Goal: Information Seeking & Learning: Check status

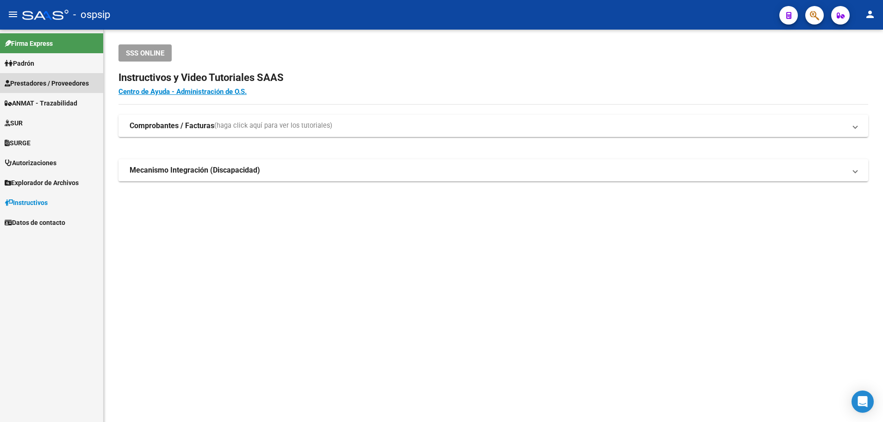
click at [37, 82] on span "Prestadores / Proveedores" at bounding box center [47, 83] width 84 height 10
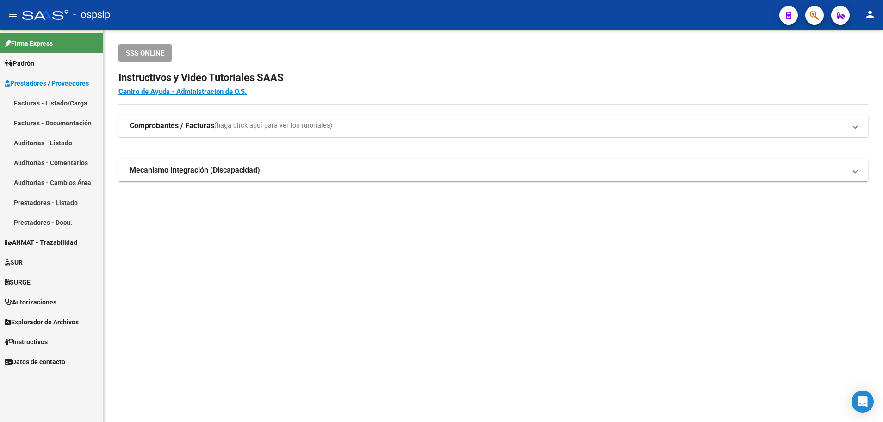
click at [47, 102] on link "Facturas - Listado/Carga" at bounding box center [51, 103] width 103 height 20
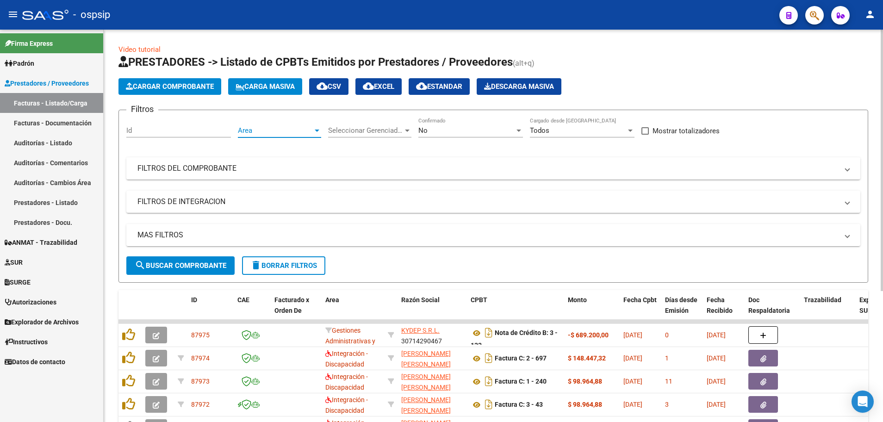
click at [317, 131] on div at bounding box center [317, 131] width 5 height 2
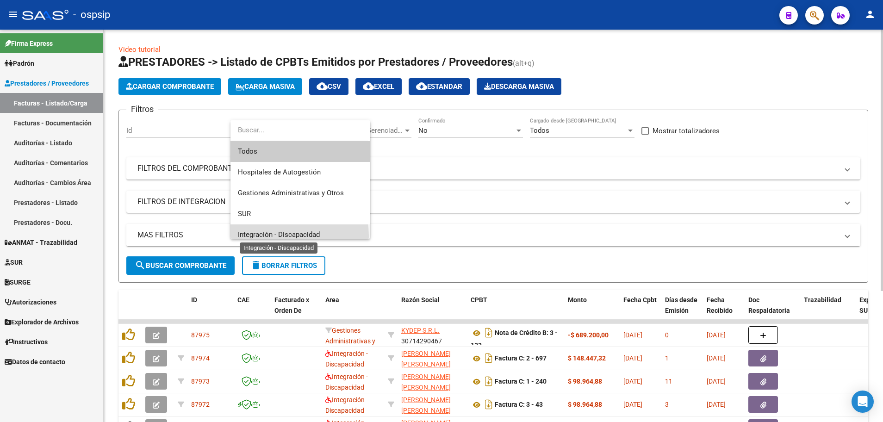
click at [284, 236] on span "Integración - Discapacidad" at bounding box center [279, 235] width 82 height 8
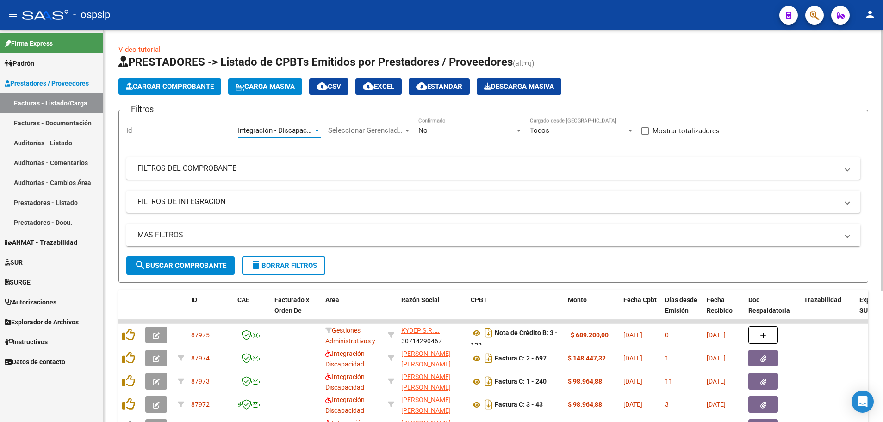
scroll to position [6, 0]
click at [517, 131] on div at bounding box center [519, 131] width 5 height 2
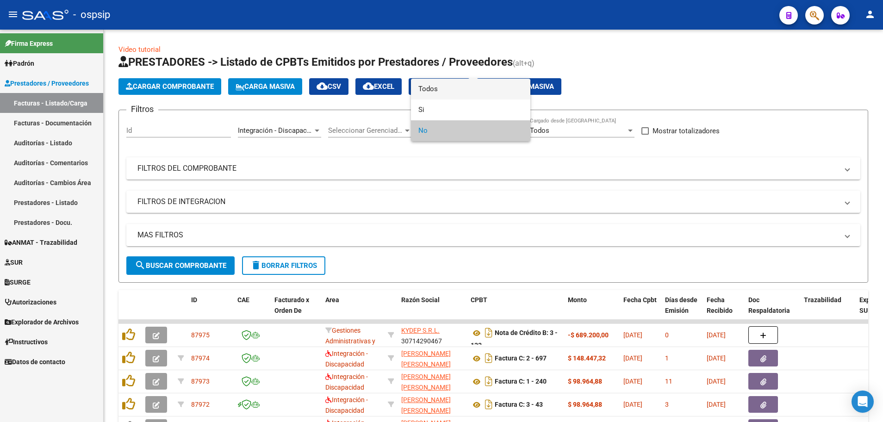
click at [505, 90] on span "Todos" at bounding box center [470, 89] width 105 height 21
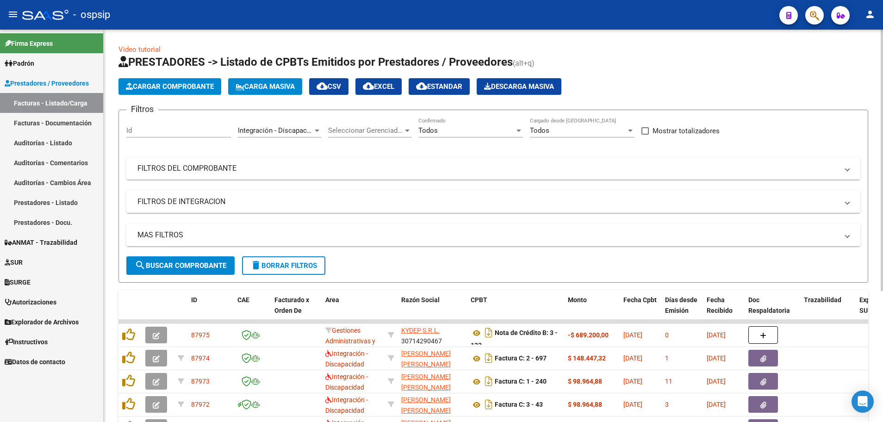
click at [177, 232] on mat-panel-title "MAS FILTROS" at bounding box center [487, 235] width 701 height 10
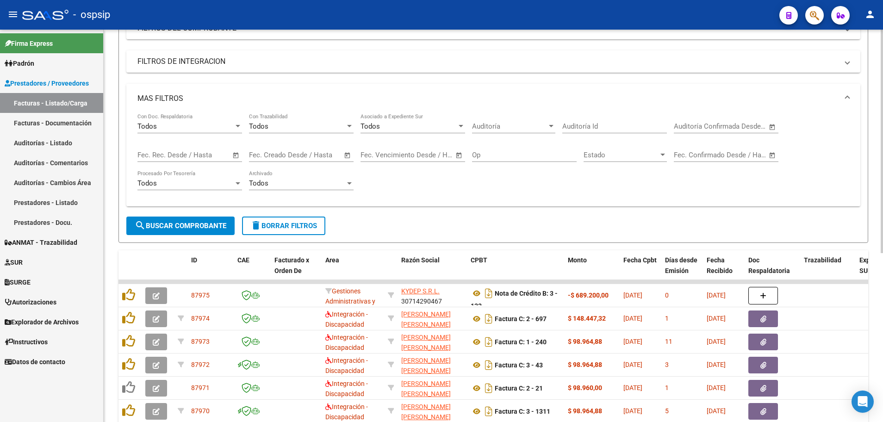
scroll to position [185, 0]
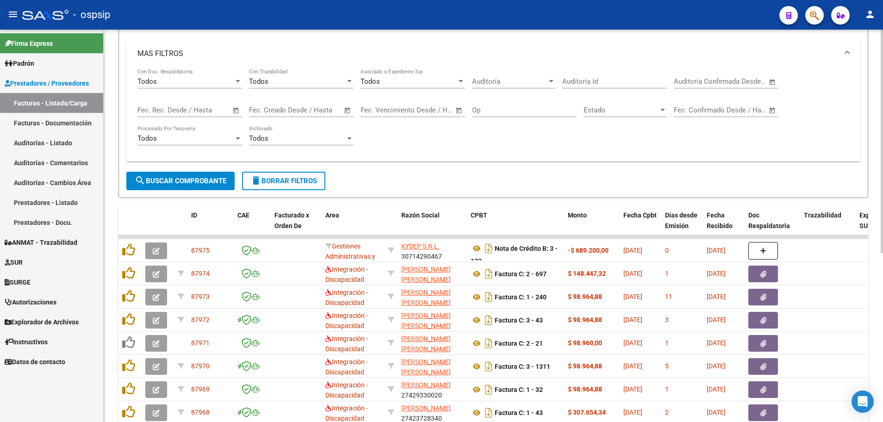
click at [237, 111] on span "Open calendar" at bounding box center [236, 111] width 22 height 22
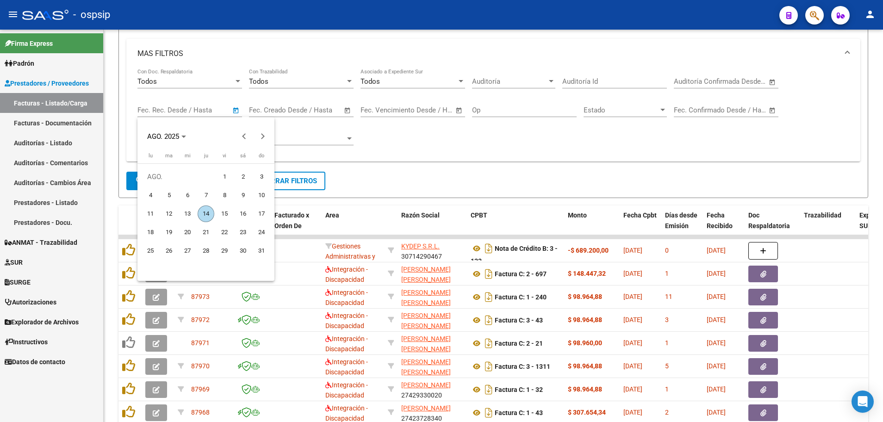
click at [190, 213] on span "13" at bounding box center [187, 214] width 17 height 17
type input "[DATE]"
click at [190, 213] on span "13" at bounding box center [187, 214] width 17 height 17
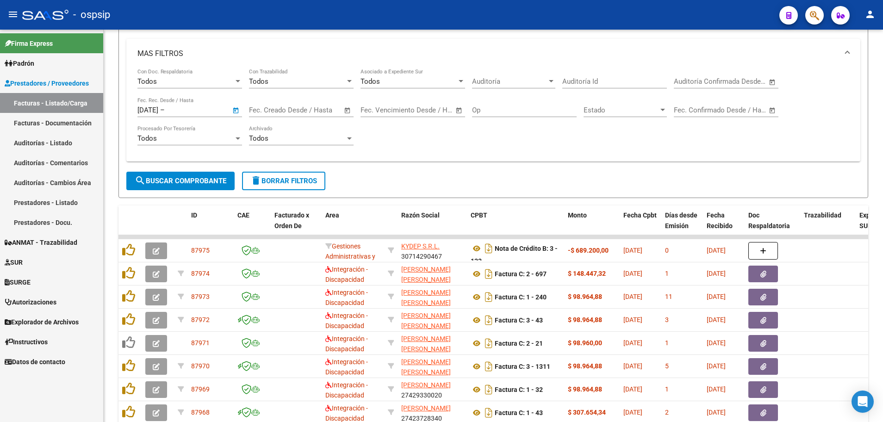
type input "[DATE]"
click at [183, 181] on span "search Buscar Comprobante" at bounding box center [181, 181] width 92 height 8
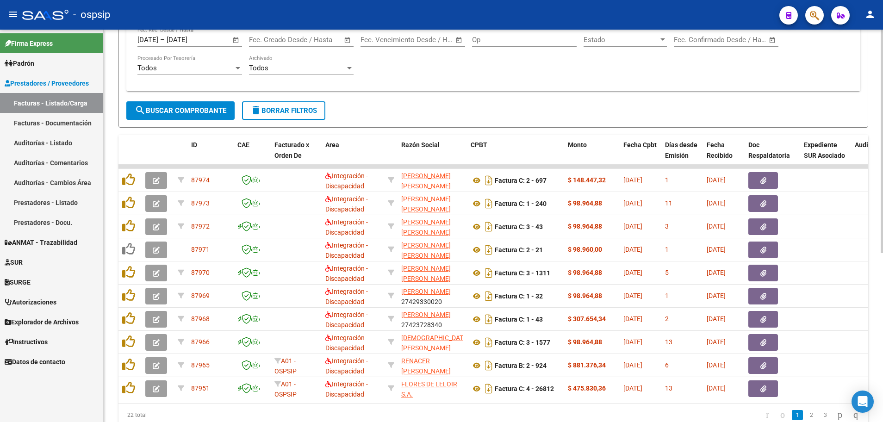
scroll to position [278, 0]
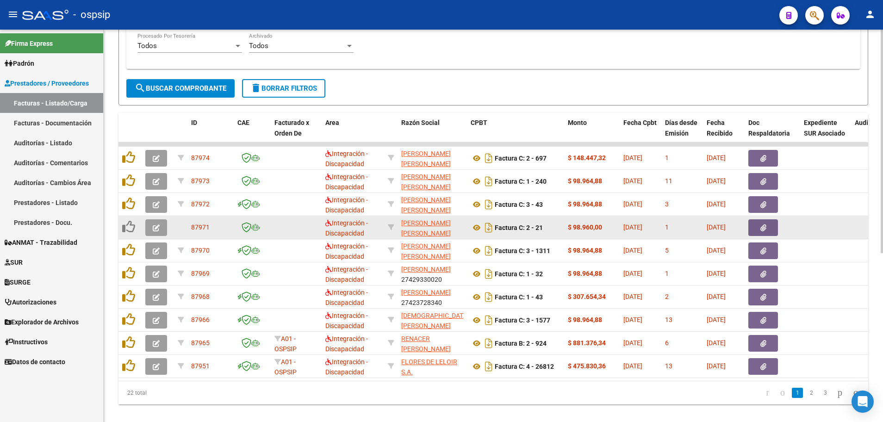
click at [152, 232] on button "button" at bounding box center [156, 227] width 22 height 17
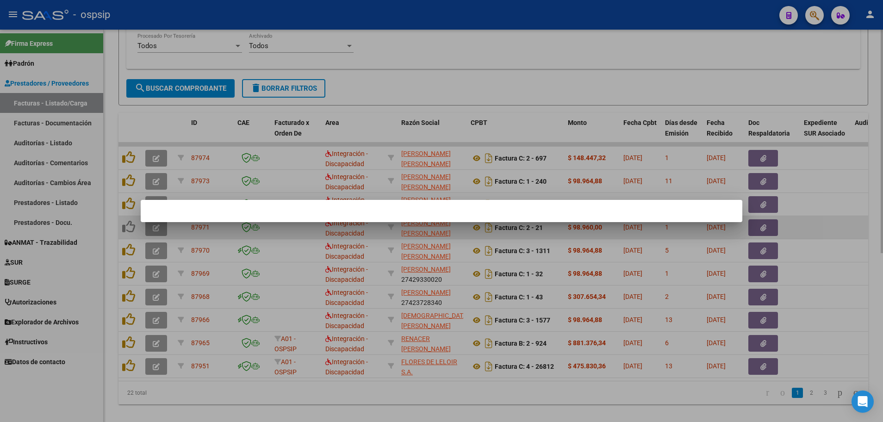
click at [152, 232] on div at bounding box center [441, 211] width 883 height 422
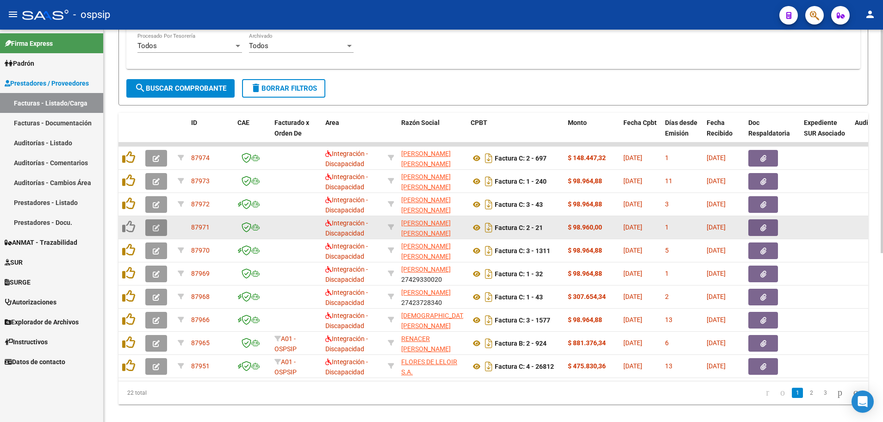
click at [152, 232] on button "button" at bounding box center [156, 227] width 22 height 17
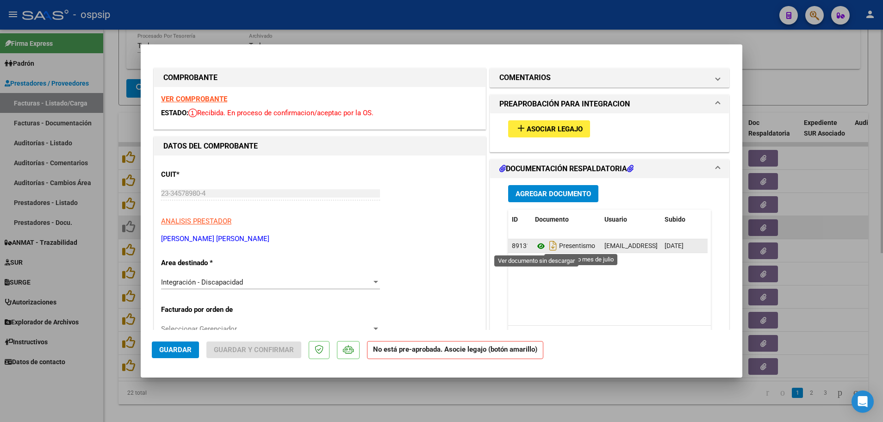
click at [537, 247] on icon at bounding box center [541, 246] width 12 height 11
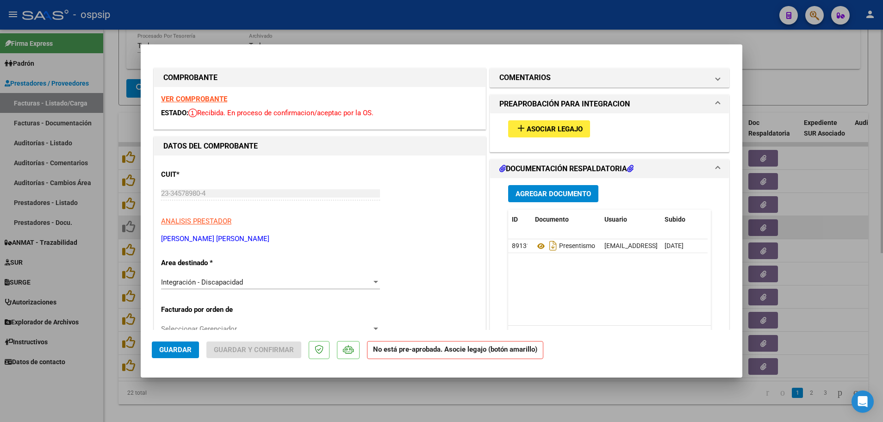
click at [186, 100] on strong "VER COMPROBANTE" at bounding box center [194, 99] width 66 height 8
click at [539, 135] on button "add Asociar Legajo" at bounding box center [549, 128] width 82 height 17
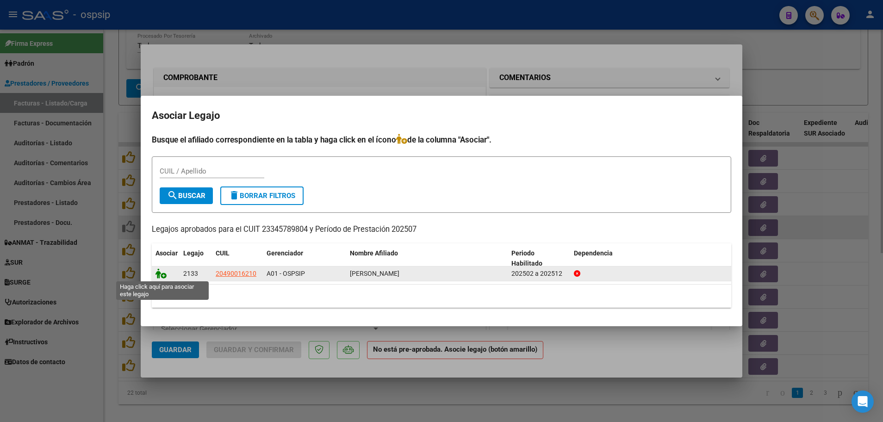
click at [163, 276] on icon at bounding box center [161, 273] width 11 height 10
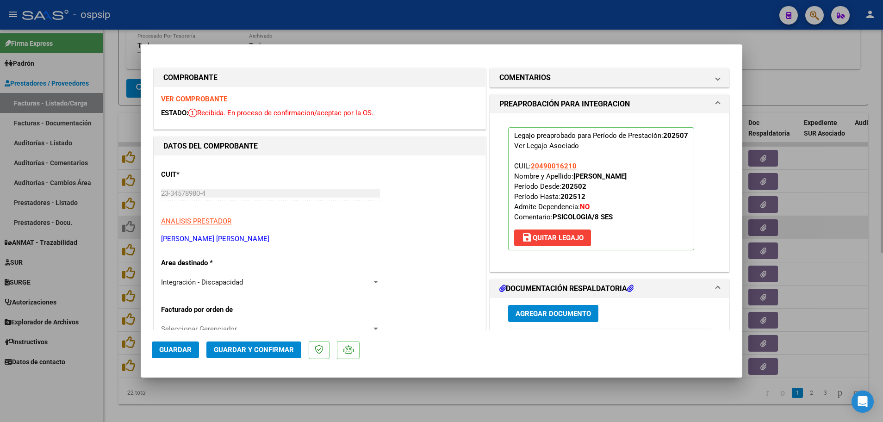
click at [176, 348] on span "Guardar" at bounding box center [175, 350] width 32 height 8
click at [110, 342] on div at bounding box center [441, 211] width 883 height 422
type input "$ 0,00"
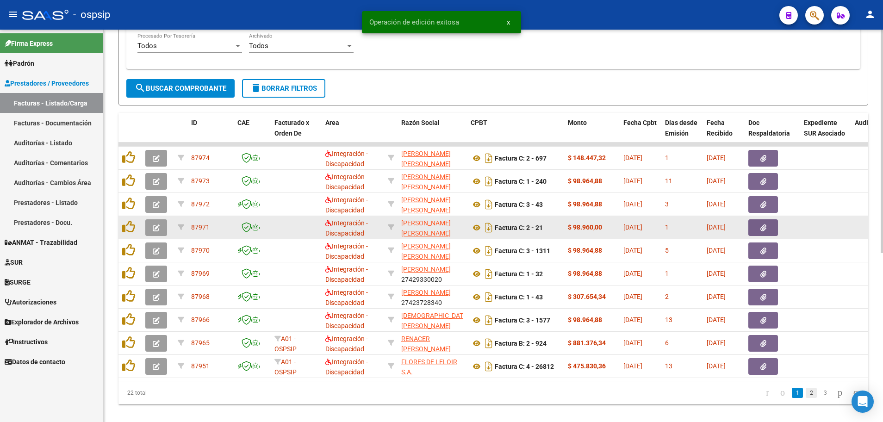
click at [806, 398] on link "2" at bounding box center [811, 393] width 11 height 10
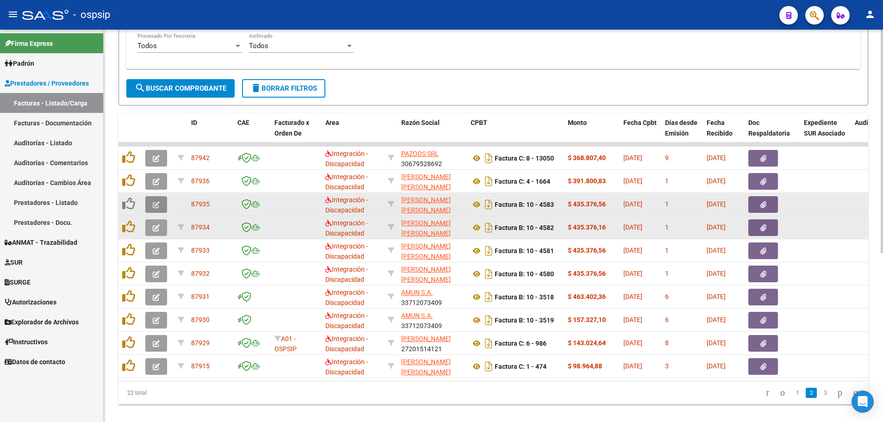
click at [155, 211] on button "button" at bounding box center [156, 204] width 22 height 17
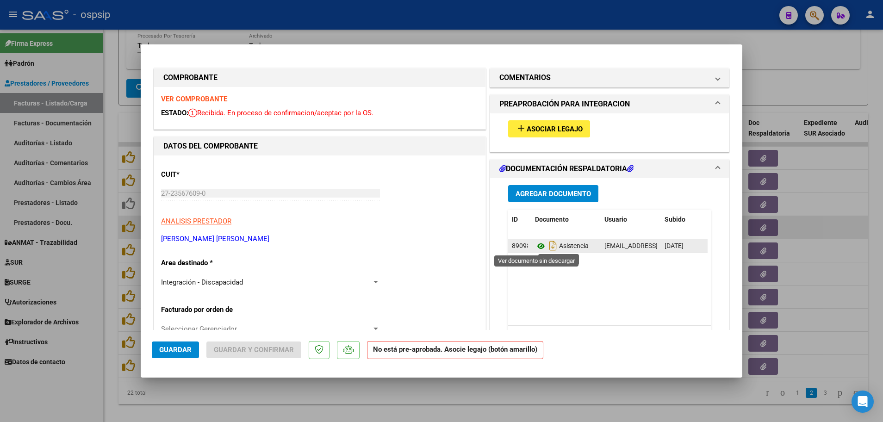
click at [537, 246] on icon at bounding box center [541, 246] width 12 height 11
click at [181, 98] on strong "VER COMPROBANTE" at bounding box center [194, 99] width 66 height 8
click at [537, 250] on icon at bounding box center [541, 246] width 12 height 11
click at [189, 98] on strong "VER COMPROBANTE" at bounding box center [194, 99] width 66 height 8
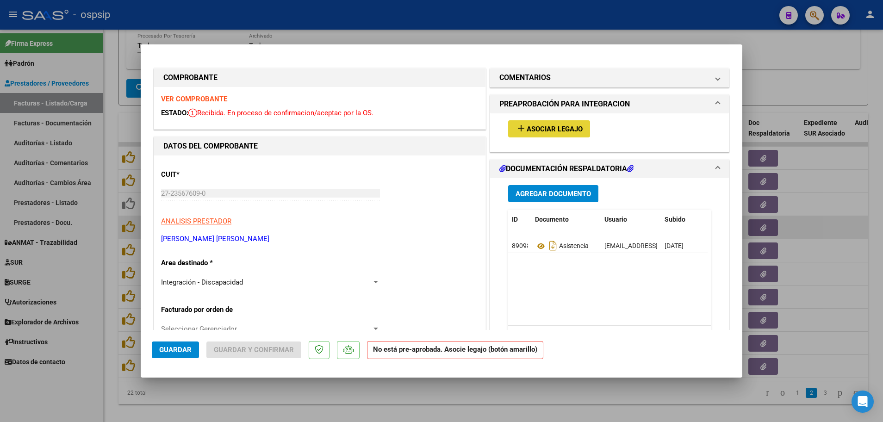
click at [538, 125] on span "Asociar Legajo" at bounding box center [555, 129] width 56 height 8
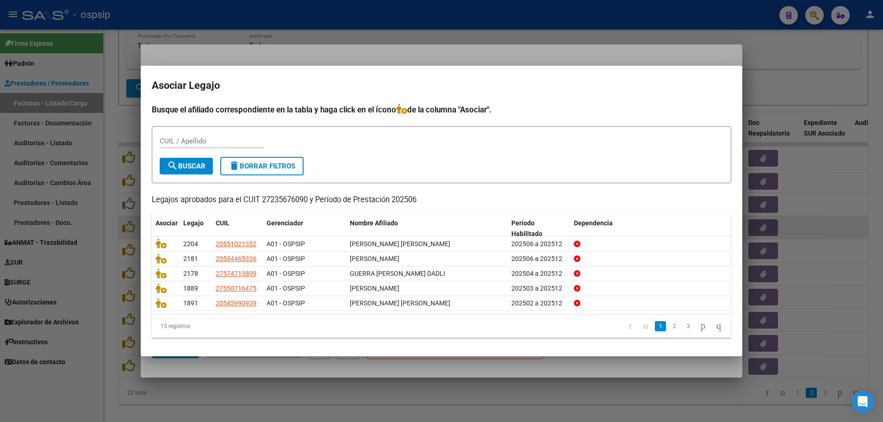
click at [111, 319] on div at bounding box center [441, 211] width 883 height 422
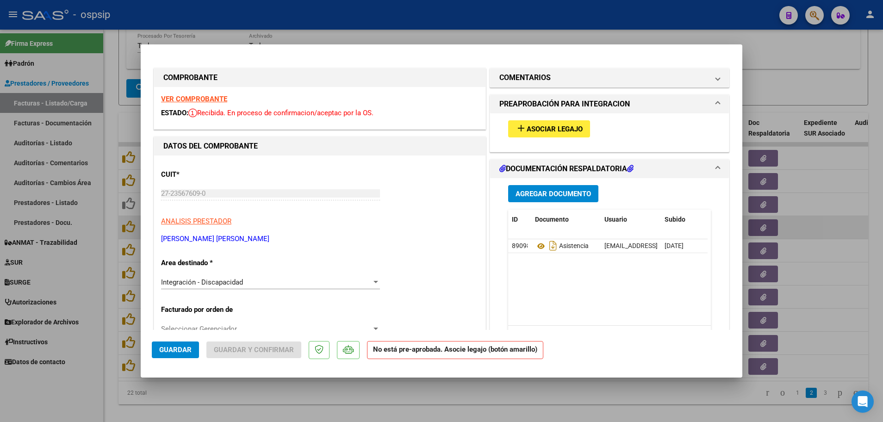
click at [112, 318] on div at bounding box center [441, 211] width 883 height 422
type input "$ 0,00"
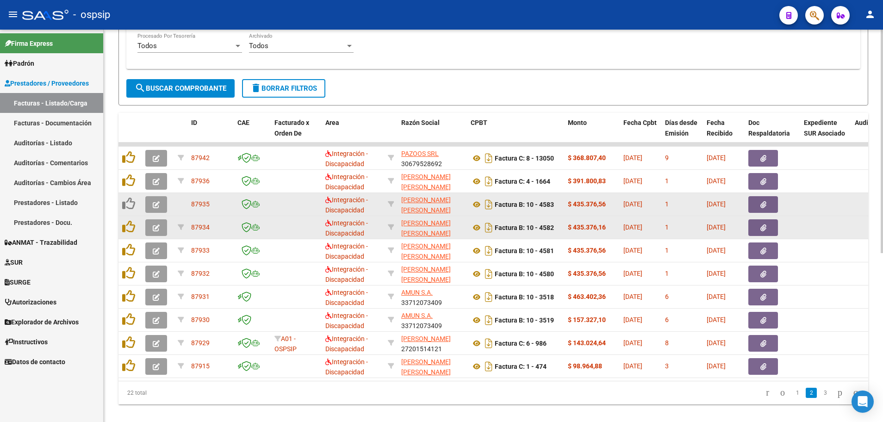
click at [148, 207] on button "button" at bounding box center [156, 204] width 22 height 17
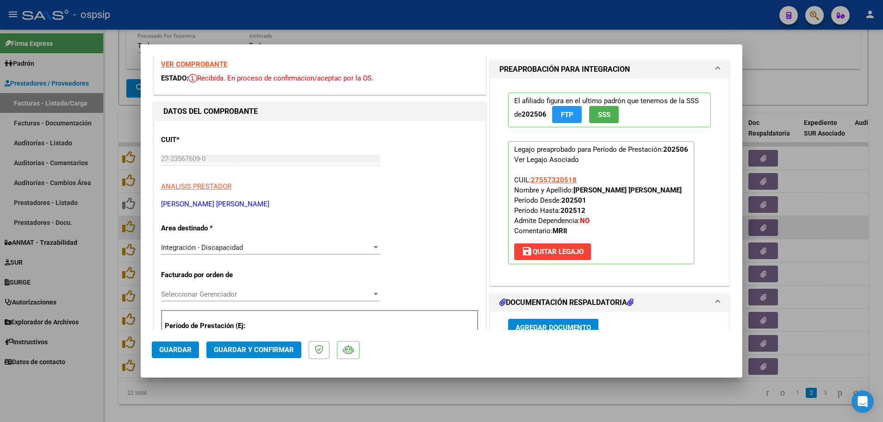
scroll to position [0, 0]
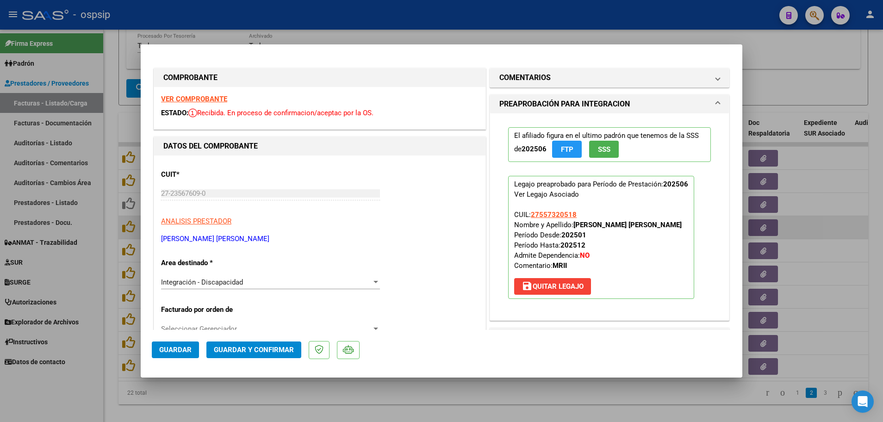
click at [175, 352] on span "Guardar" at bounding box center [175, 350] width 32 height 8
click at [109, 324] on div at bounding box center [441, 211] width 883 height 422
type input "$ 0,00"
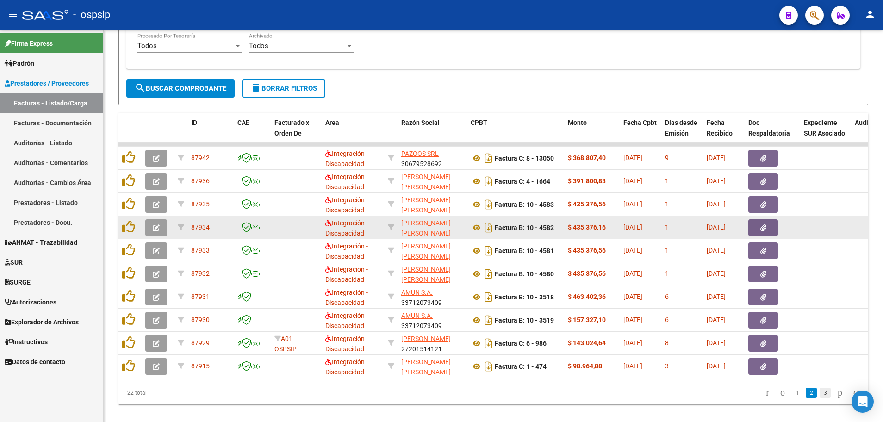
click at [820, 398] on link "3" at bounding box center [825, 393] width 11 height 10
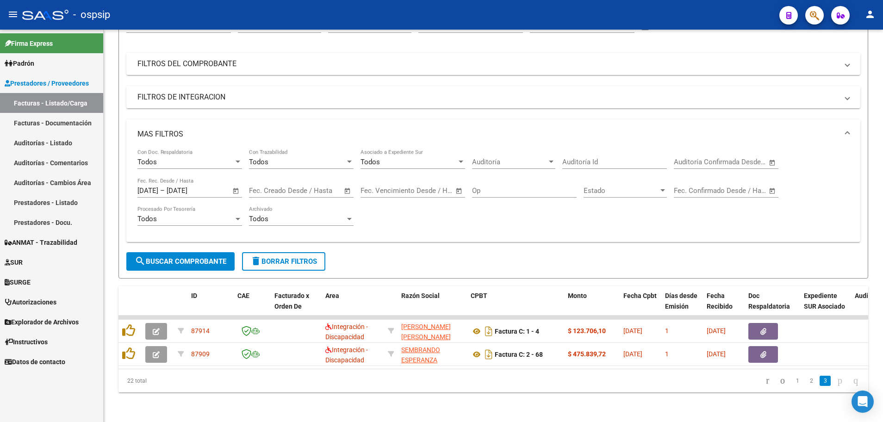
scroll to position [112, 0]
click at [792, 384] on link "1" at bounding box center [797, 381] width 11 height 10
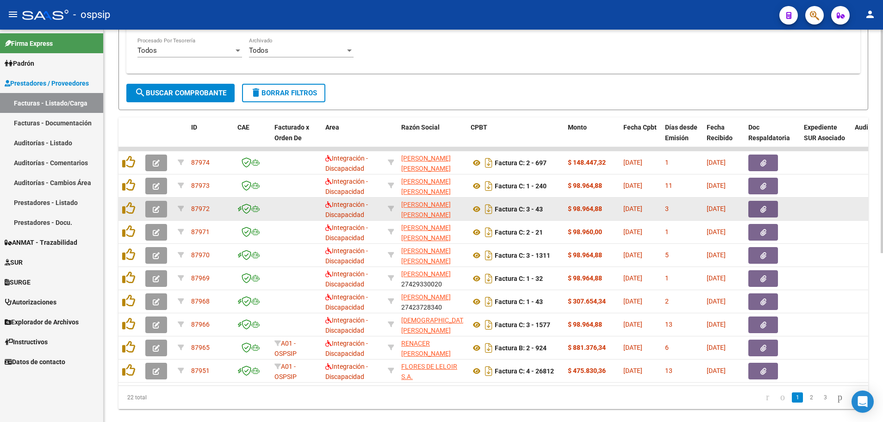
scroll to position [297, 0]
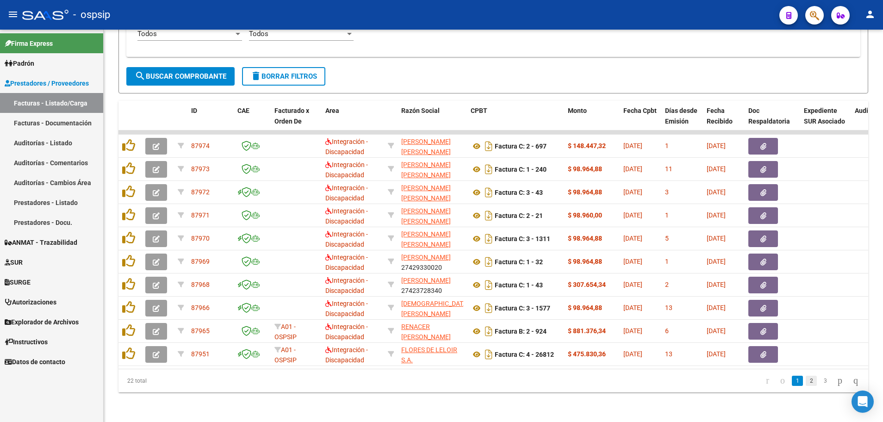
click at [806, 380] on link "2" at bounding box center [811, 381] width 11 height 10
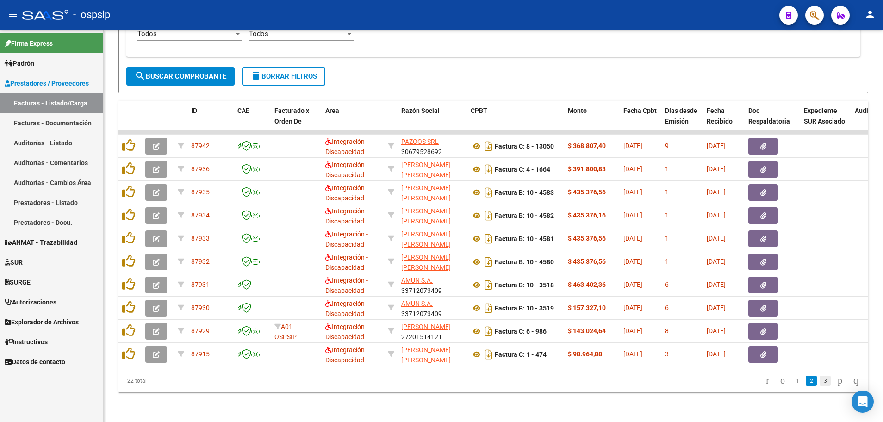
click at [820, 380] on link "3" at bounding box center [825, 381] width 11 height 10
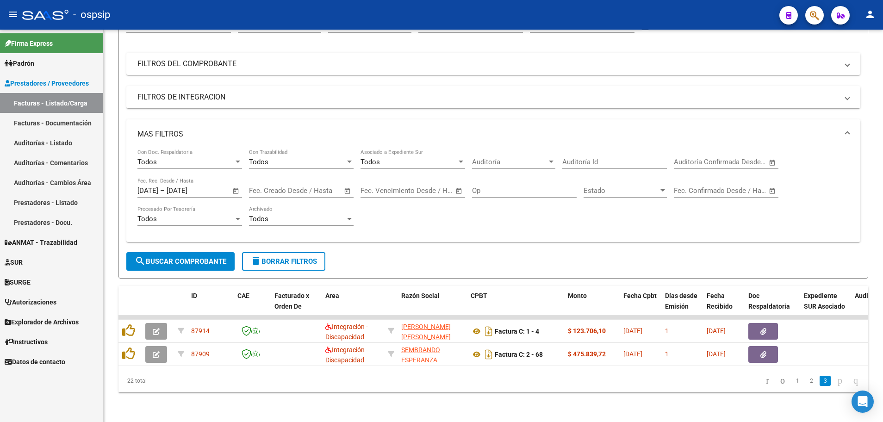
scroll to position [112, 0]
click at [765, 381] on icon "go to first page" at bounding box center [768, 380] width 6 height 11
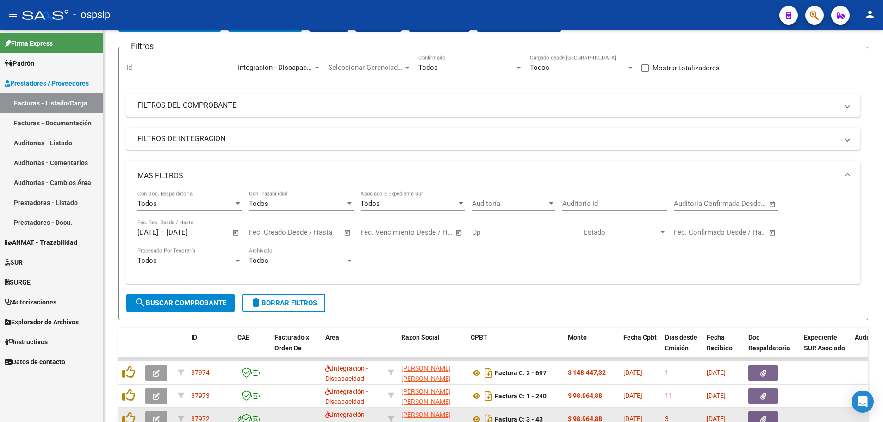
scroll to position [0, 0]
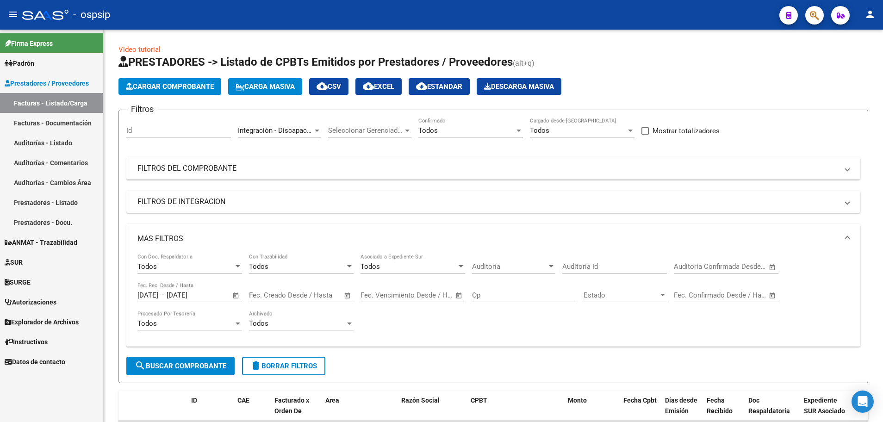
click at [394, 90] on span "cloud_download EXCEL" at bounding box center [378, 86] width 31 height 8
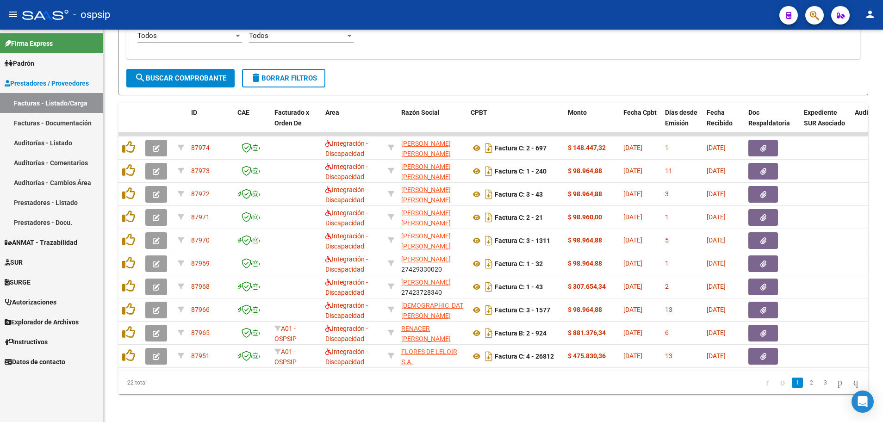
scroll to position [297, 0]
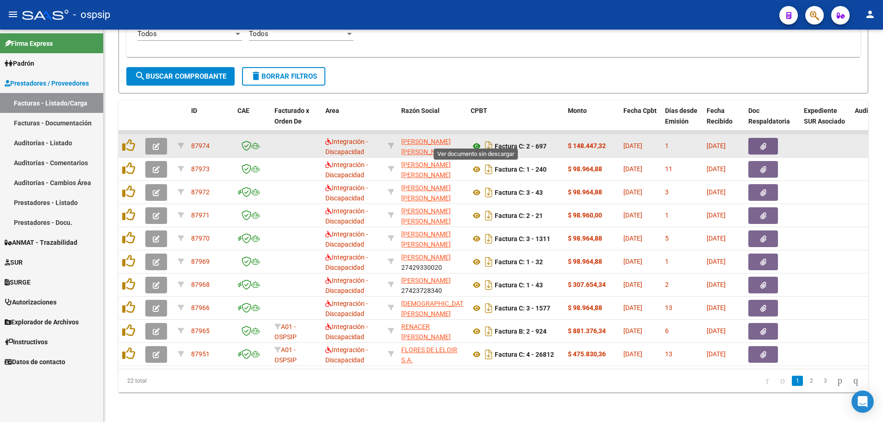
click at [474, 141] on icon at bounding box center [477, 146] width 12 height 11
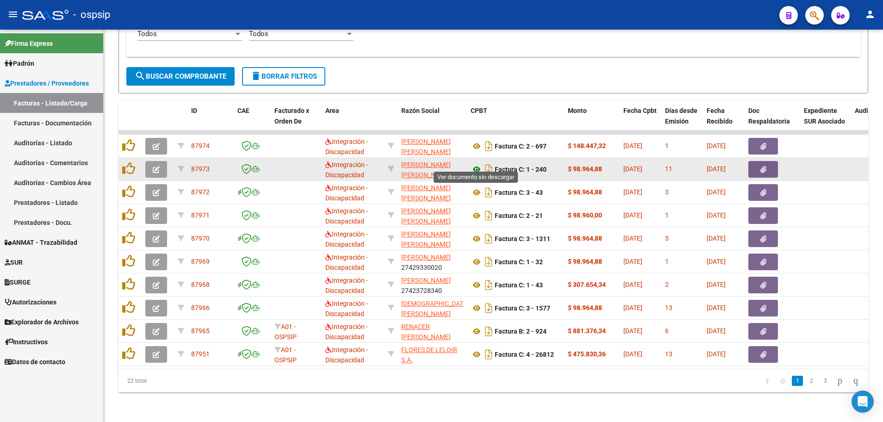
click at [475, 165] on icon at bounding box center [477, 169] width 12 height 11
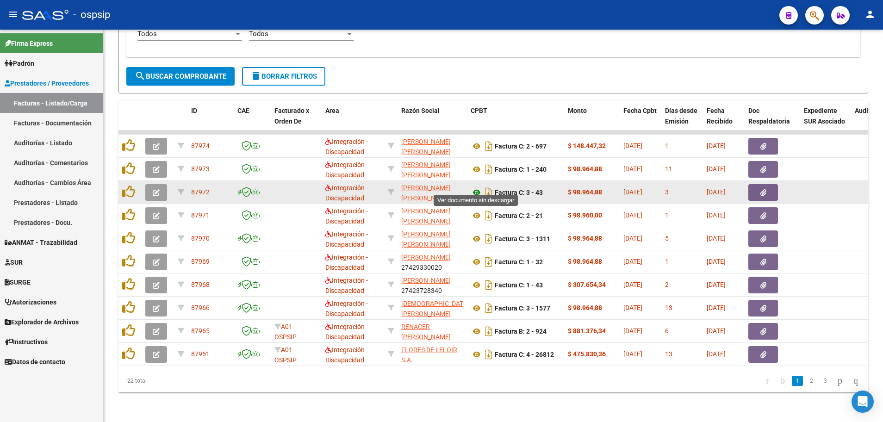
click at [476, 187] on icon at bounding box center [477, 192] width 12 height 11
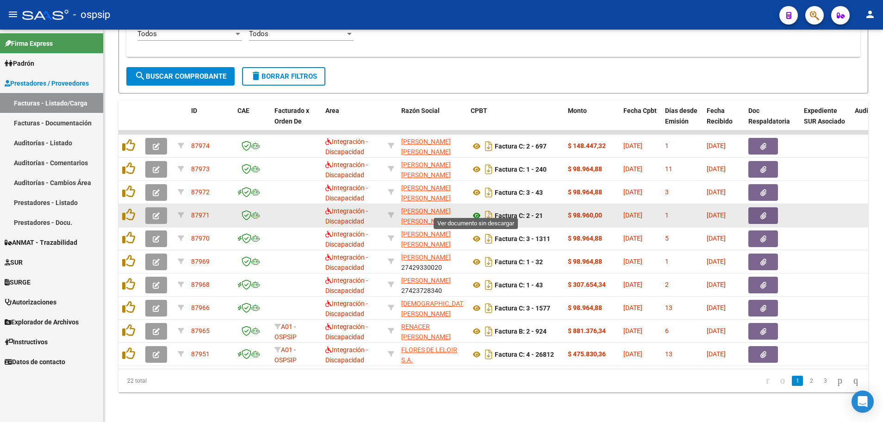
click at [476, 210] on icon at bounding box center [477, 215] width 12 height 11
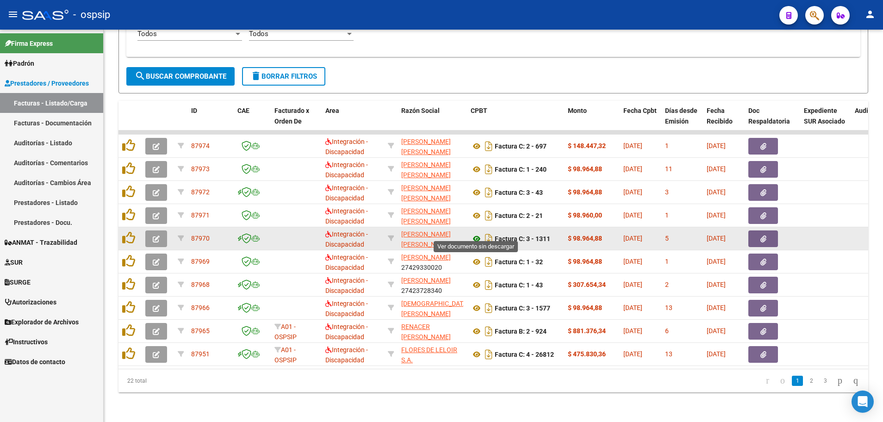
click at [476, 233] on icon at bounding box center [477, 238] width 12 height 11
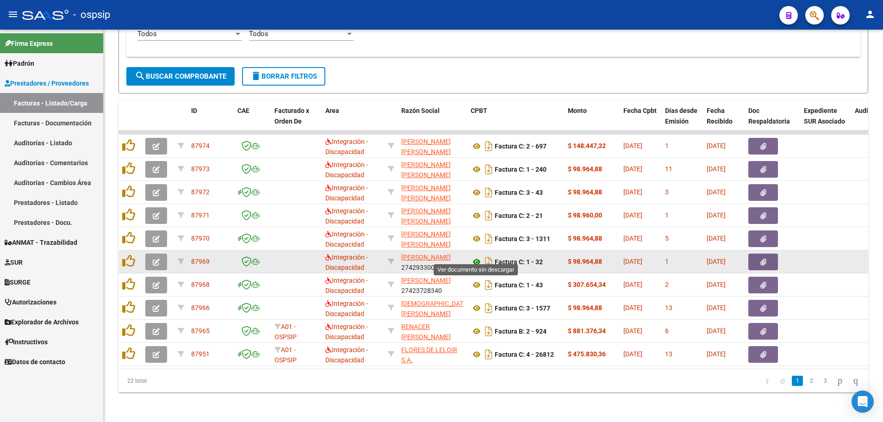
click at [476, 256] on icon at bounding box center [477, 261] width 12 height 11
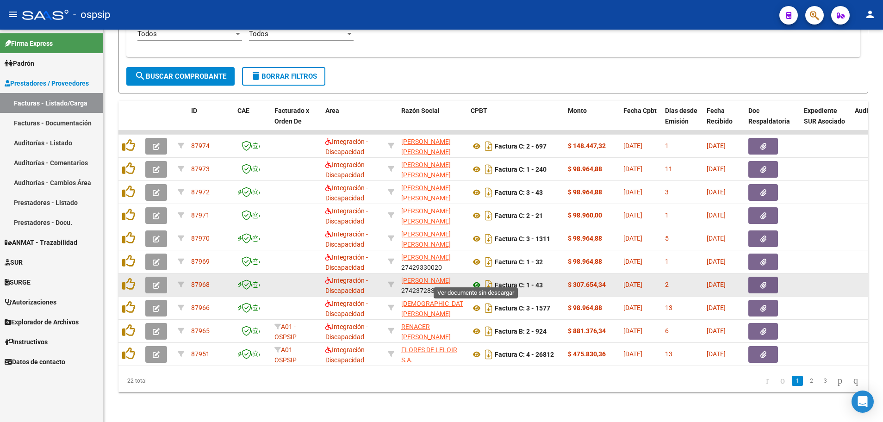
click at [478, 280] on icon at bounding box center [477, 285] width 12 height 11
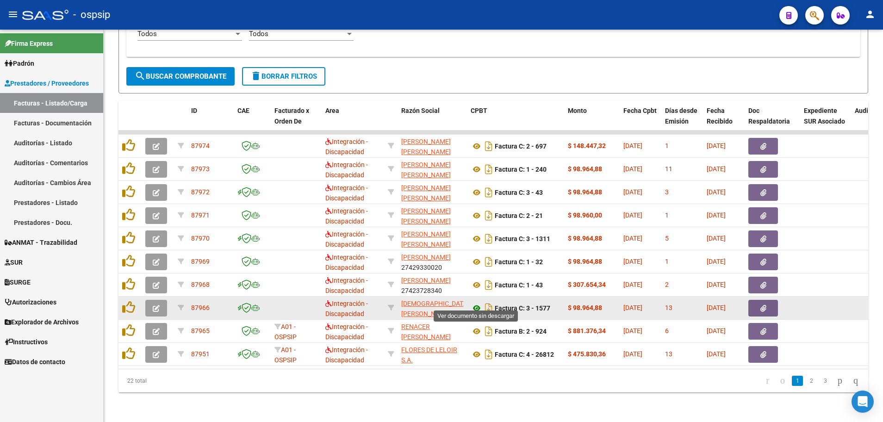
click at [477, 303] on icon at bounding box center [477, 308] width 12 height 11
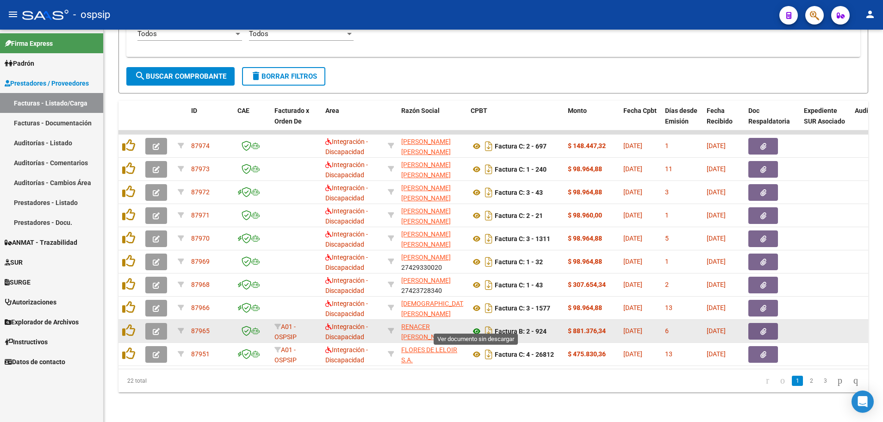
click at [474, 326] on icon at bounding box center [477, 331] width 12 height 11
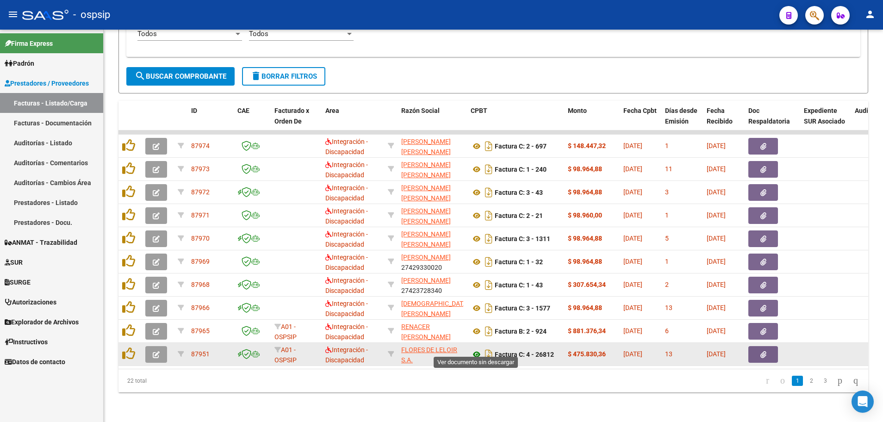
click at [477, 349] on icon at bounding box center [477, 354] width 12 height 11
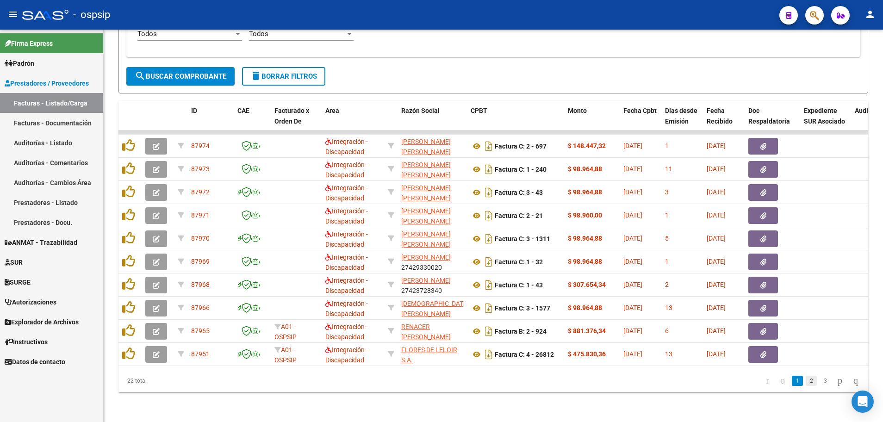
click at [806, 381] on link "2" at bounding box center [811, 381] width 11 height 10
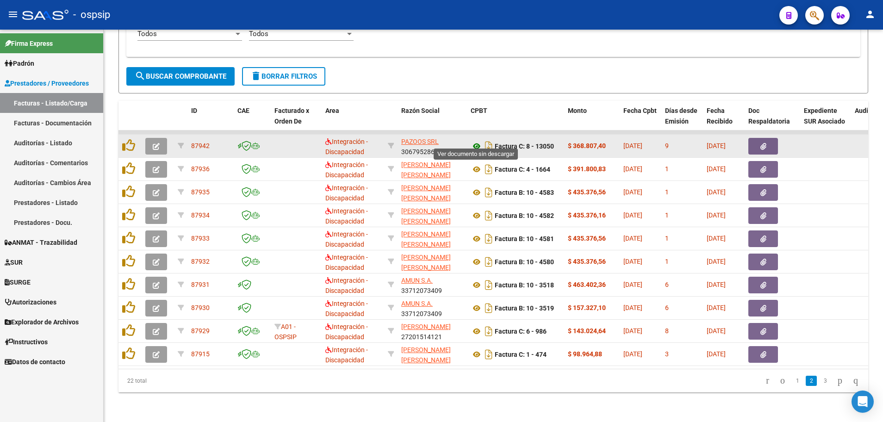
click at [476, 141] on icon at bounding box center [477, 146] width 12 height 11
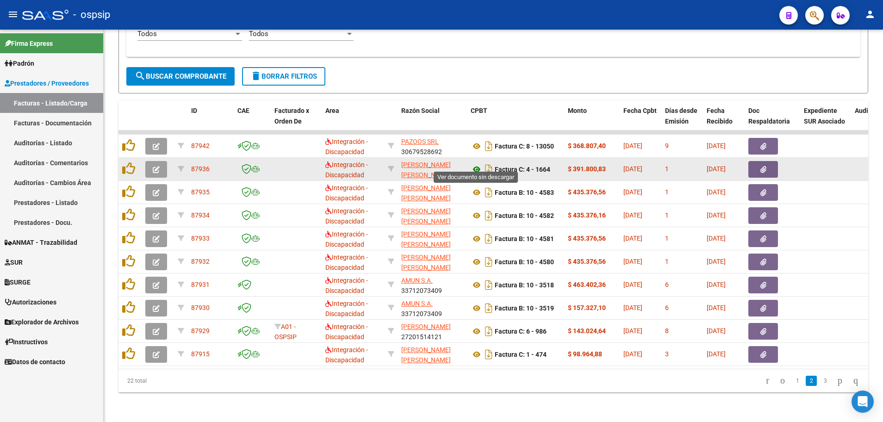
click at [475, 164] on icon at bounding box center [477, 169] width 12 height 11
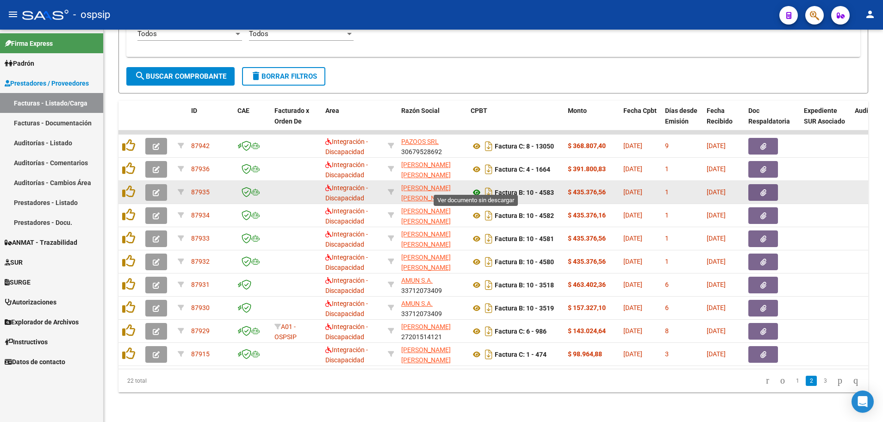
click at [480, 187] on icon at bounding box center [477, 192] width 12 height 11
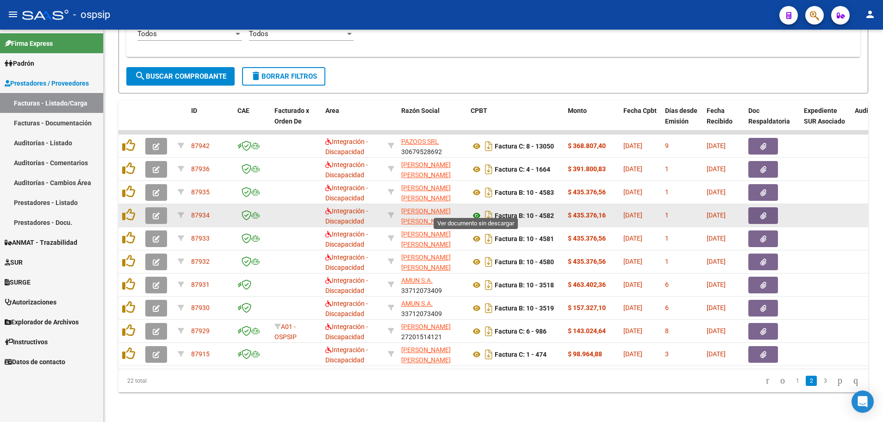
click at [475, 211] on icon at bounding box center [477, 215] width 12 height 11
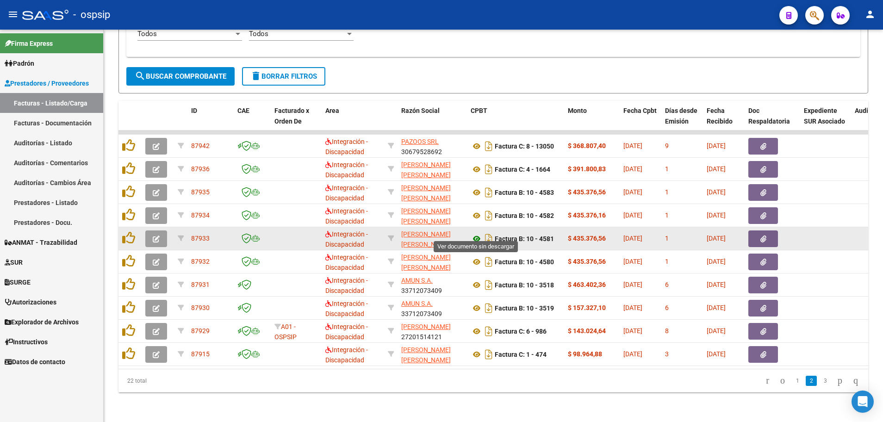
click at [477, 237] on icon at bounding box center [477, 238] width 12 height 11
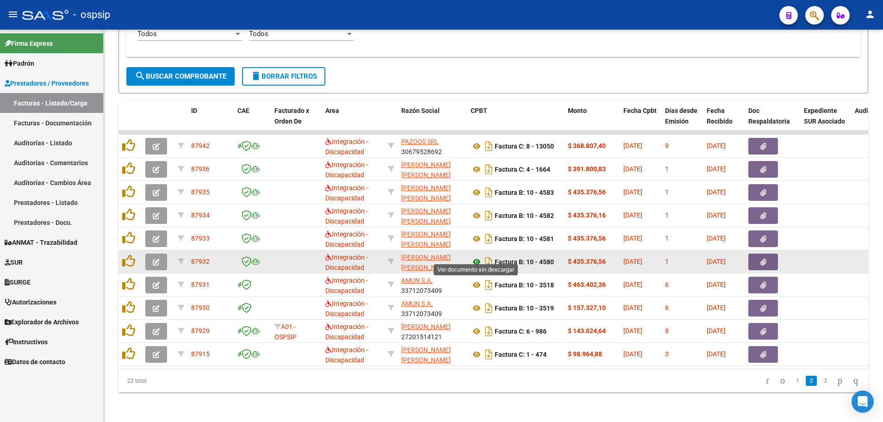
click at [474, 257] on icon at bounding box center [477, 261] width 12 height 11
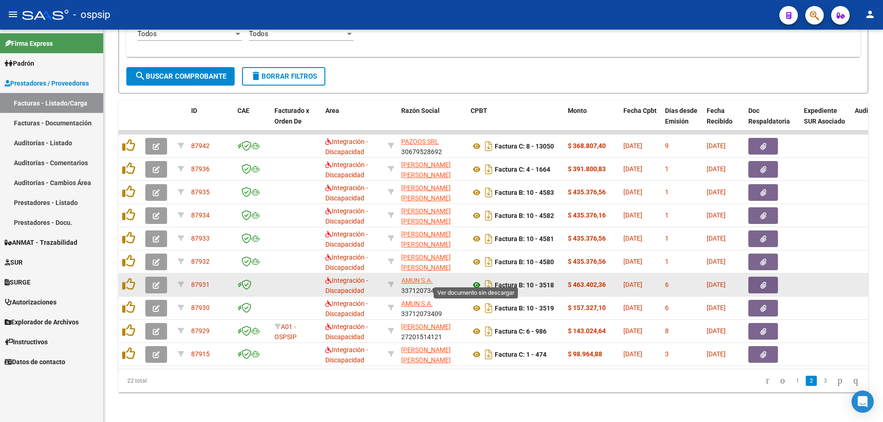
click at [477, 280] on icon at bounding box center [477, 285] width 12 height 11
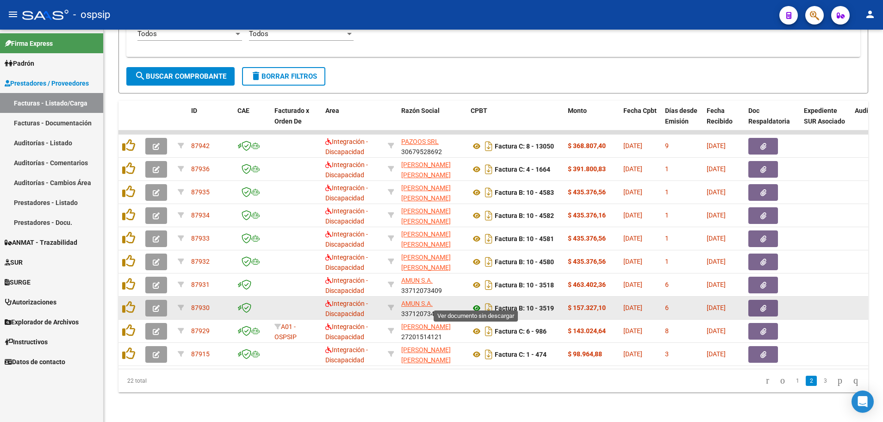
click at [474, 303] on icon at bounding box center [477, 308] width 12 height 11
click at [476, 303] on icon at bounding box center [477, 308] width 12 height 11
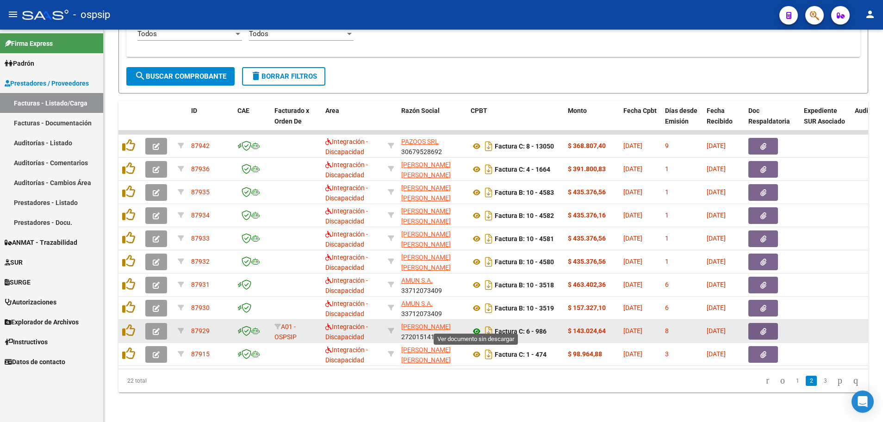
click at [474, 326] on icon at bounding box center [477, 331] width 12 height 11
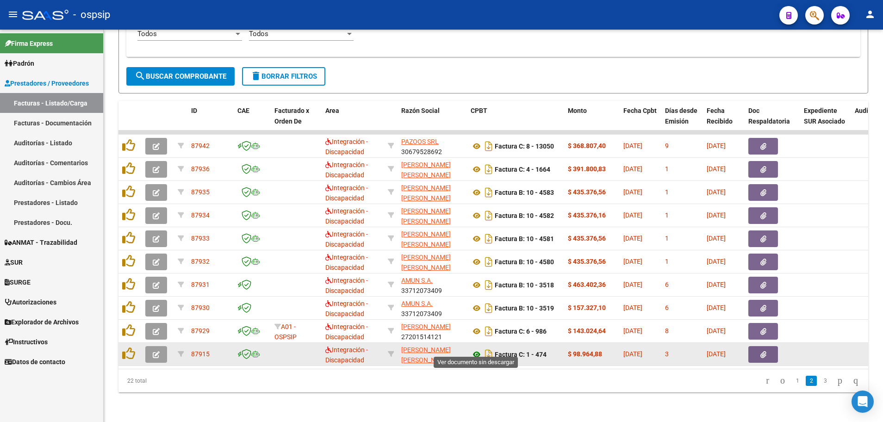
click at [474, 349] on icon at bounding box center [477, 354] width 12 height 11
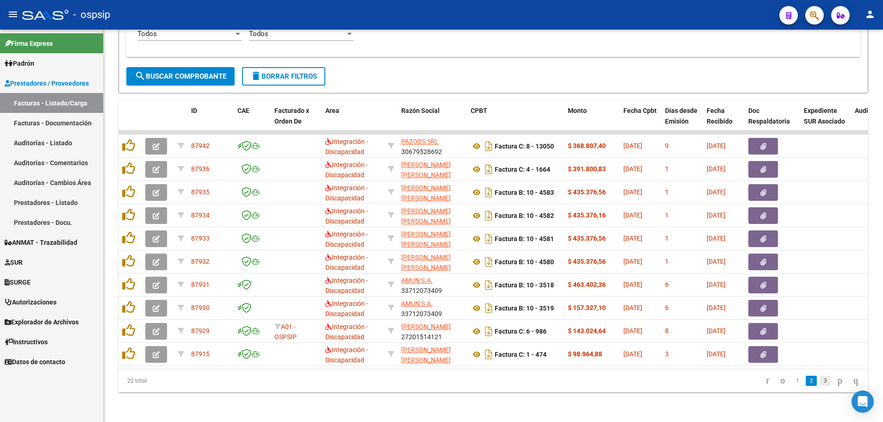
click at [820, 379] on link "3" at bounding box center [825, 381] width 11 height 10
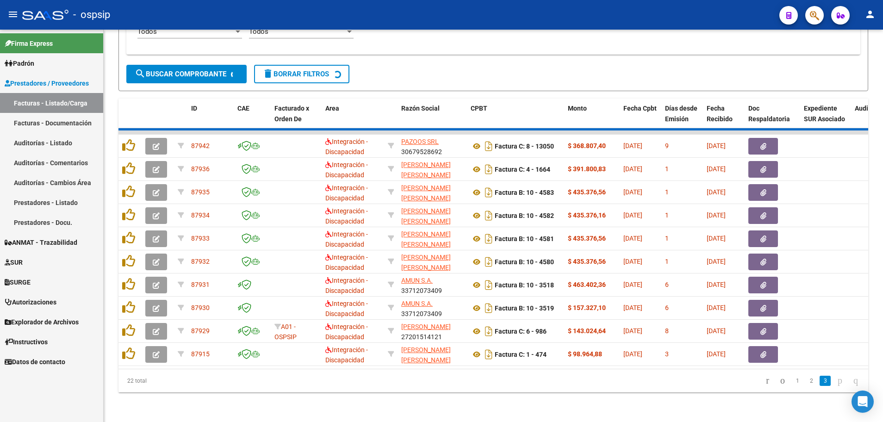
scroll to position [112, 0]
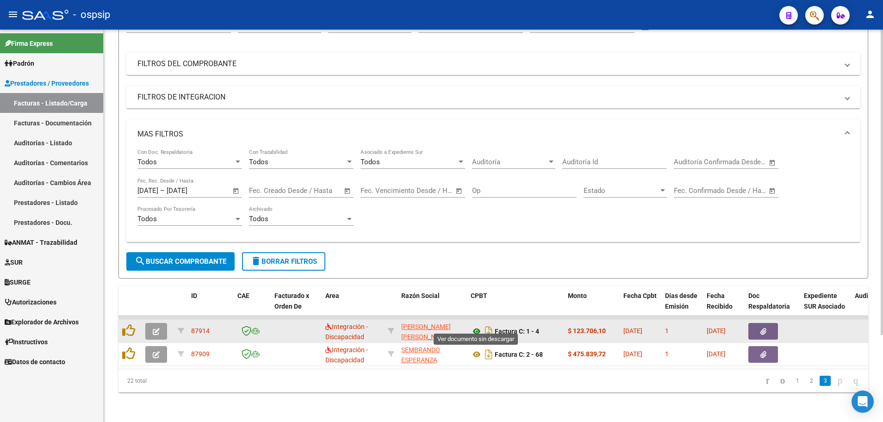
click at [475, 326] on icon at bounding box center [477, 331] width 12 height 11
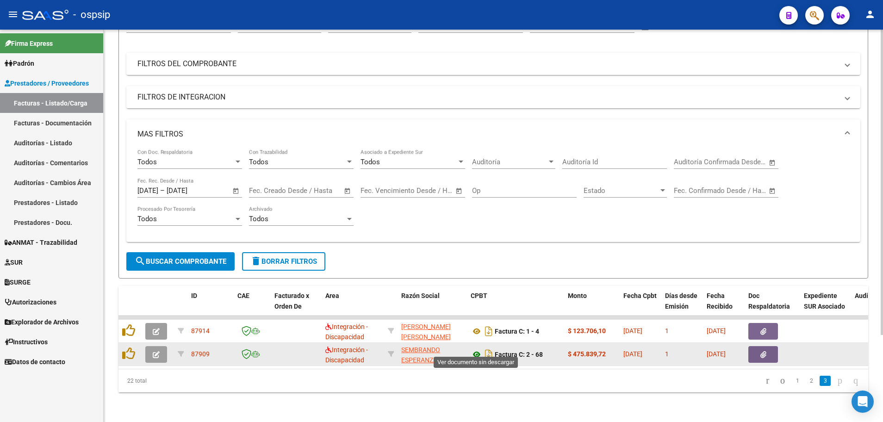
click at [476, 350] on icon at bounding box center [477, 354] width 12 height 11
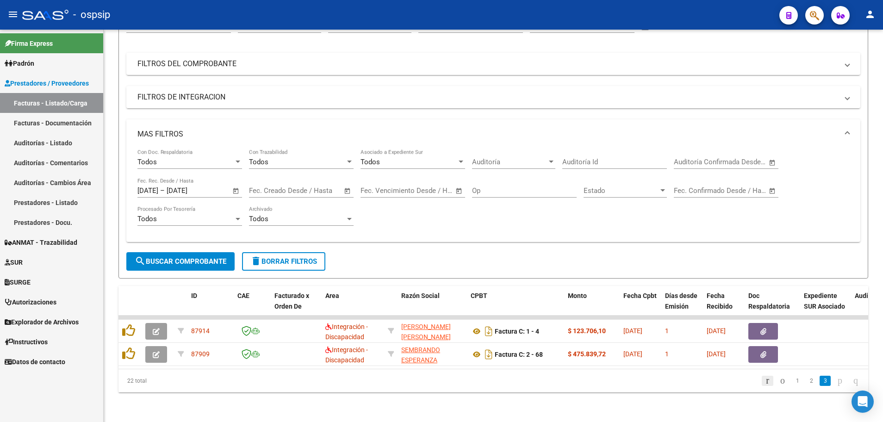
click at [765, 379] on icon "go to first page" at bounding box center [768, 380] width 6 height 11
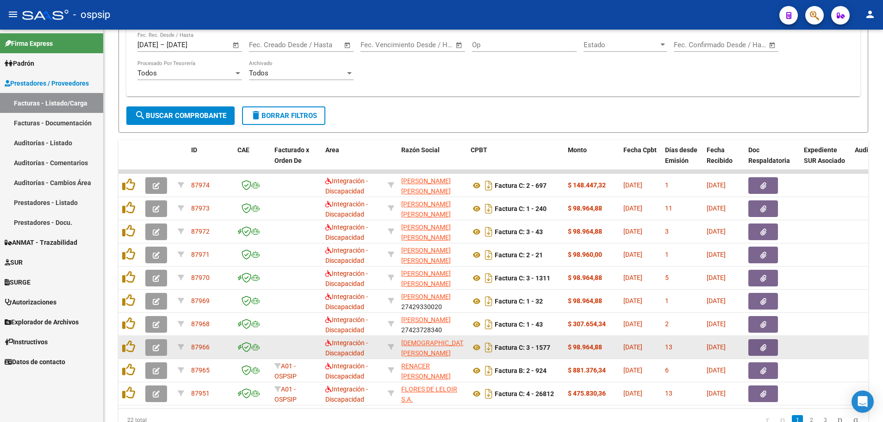
scroll to position [297, 0]
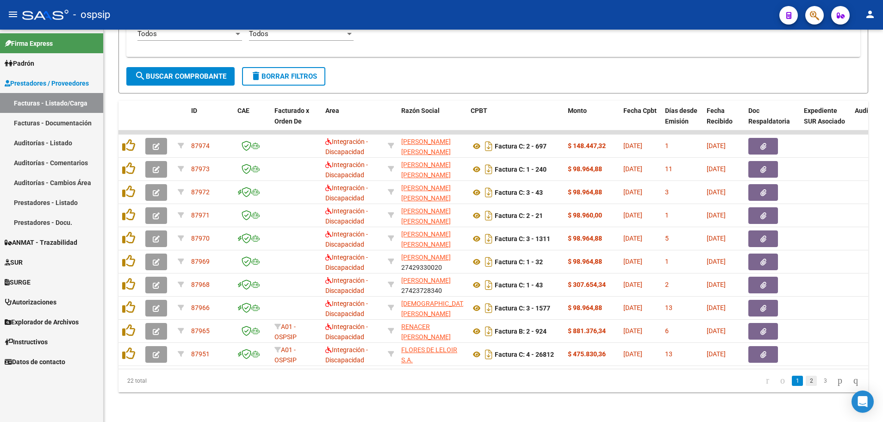
click at [807, 383] on link "2" at bounding box center [811, 381] width 11 height 10
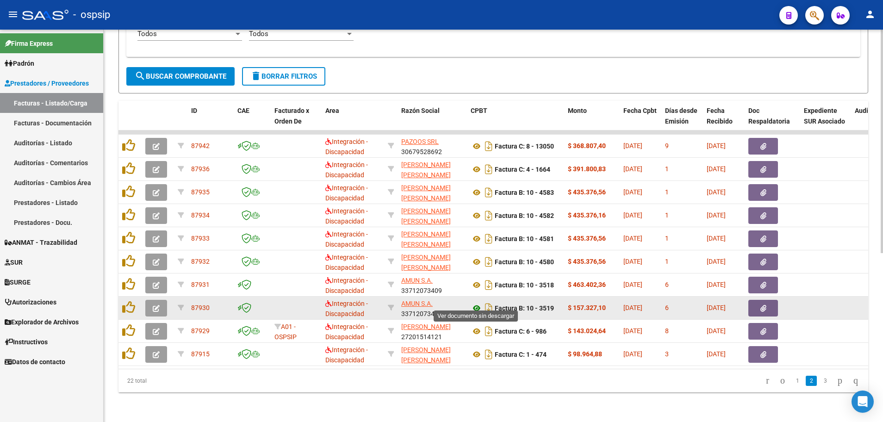
click at [474, 303] on icon at bounding box center [477, 308] width 12 height 11
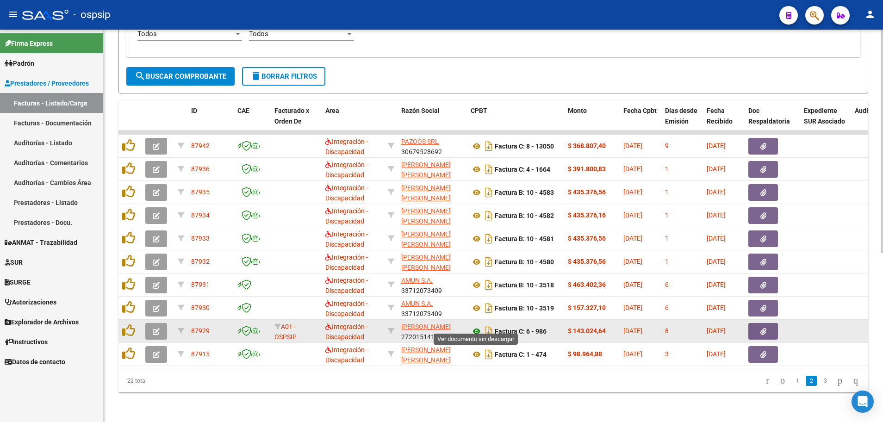
click at [475, 326] on icon at bounding box center [477, 331] width 12 height 11
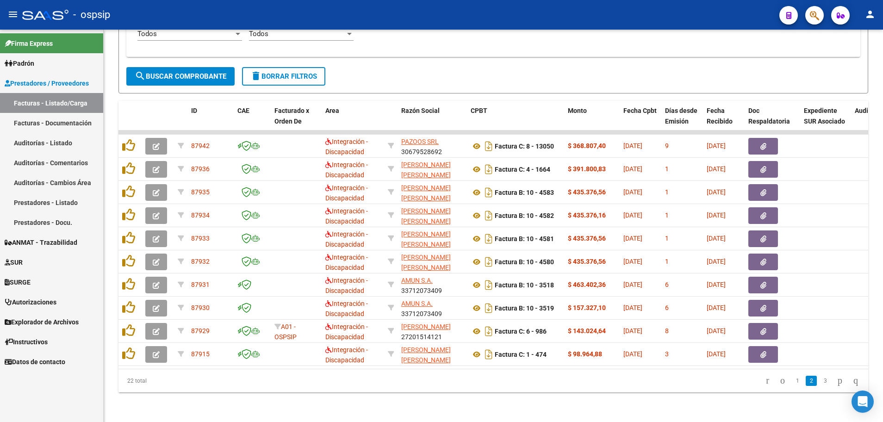
click at [822, 383] on li "3" at bounding box center [825, 381] width 14 height 16
click at [820, 382] on link "3" at bounding box center [825, 381] width 11 height 10
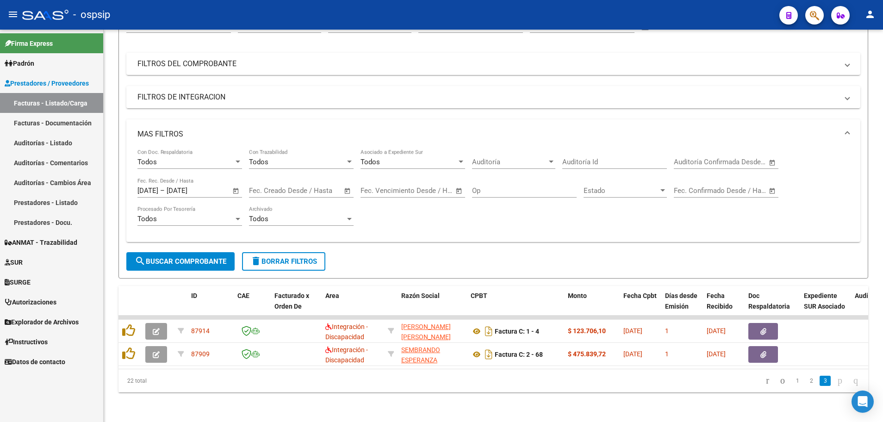
scroll to position [112, 0]
